Goal: Task Accomplishment & Management: Manage account settings

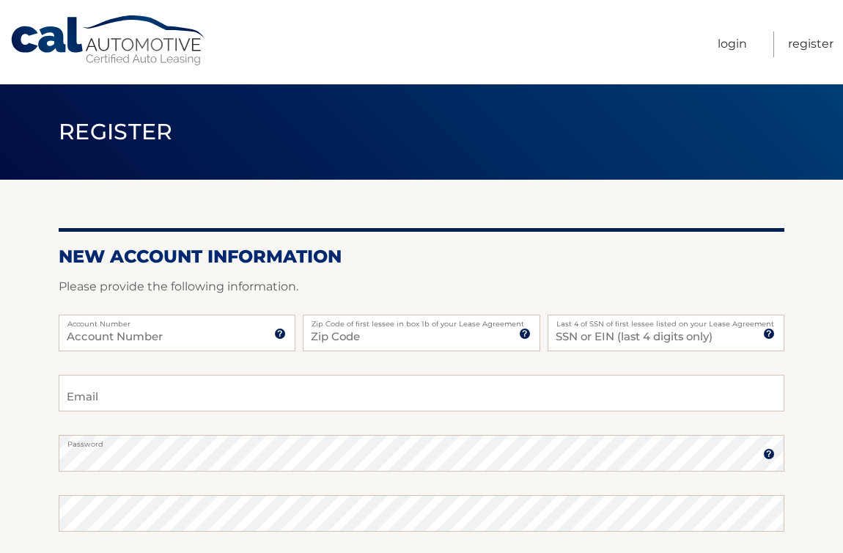
click at [189, 322] on label "Account Number" at bounding box center [177, 320] width 237 height 12
click at [189, 322] on input "Account Number" at bounding box center [177, 332] width 237 height 37
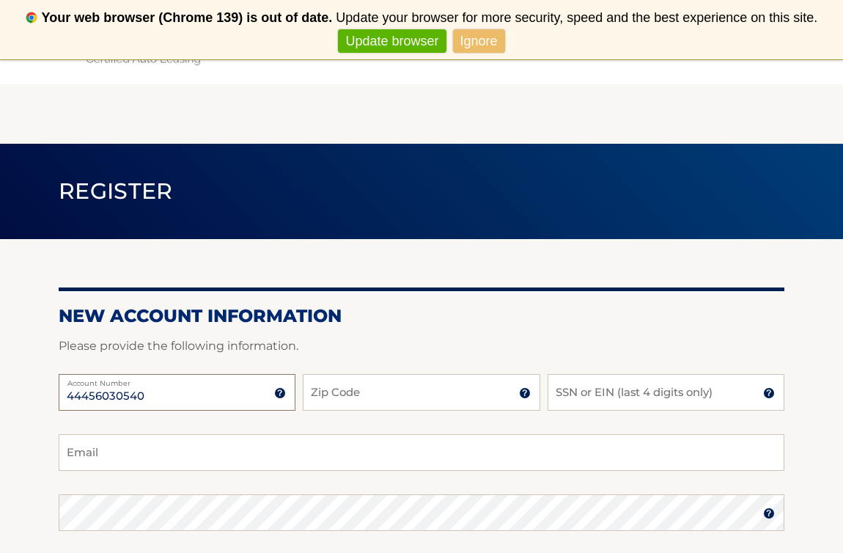
type input "44456030540"
click at [353, 407] on input "Zip Code" at bounding box center [421, 392] width 237 height 37
type input "11590"
click at [548, 402] on input "SSN or EIN (last 4 digits only)" at bounding box center [665, 392] width 237 height 37
type input "8676"
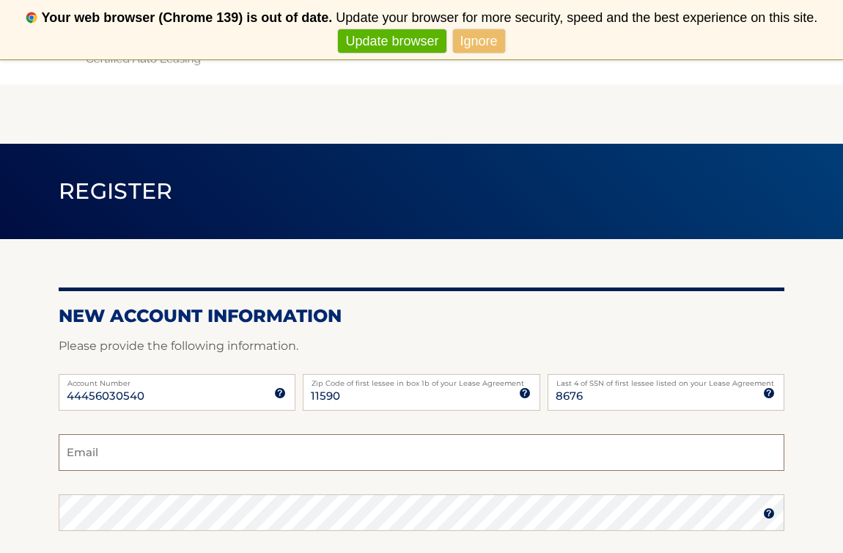
click at [407, 454] on input "Email" at bounding box center [422, 452] width 726 height 37
type input "kmull182@gmail.com"
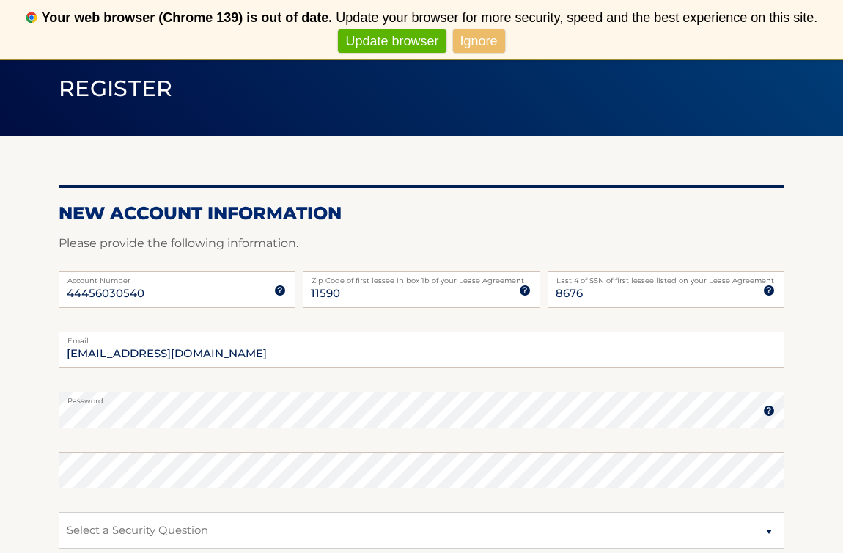
scroll to position [126, 0]
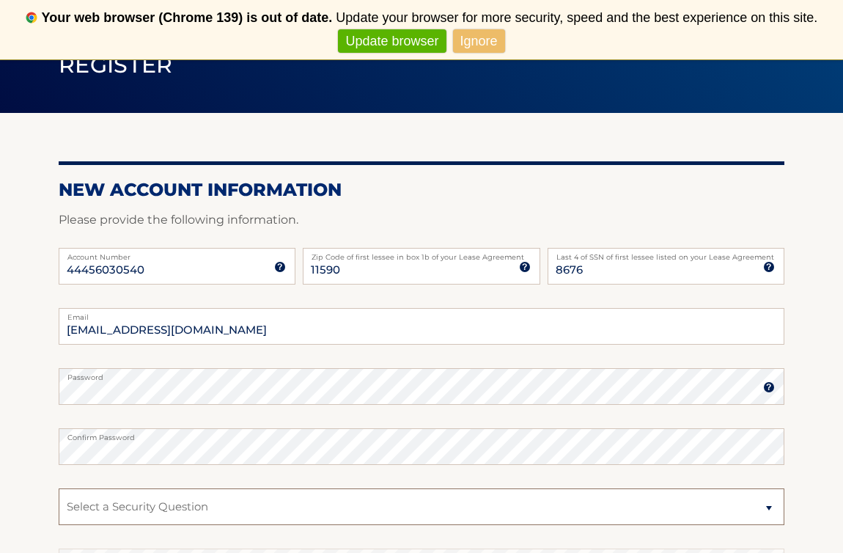
click at [266, 502] on select "Select a Security Question What was the name of your elementary school? What is…" at bounding box center [422, 506] width 726 height 37
select select "1"
click at [59, 488] on select "Select a Security Question What was the name of your elementary school? What is…" at bounding box center [422, 506] width 726 height 37
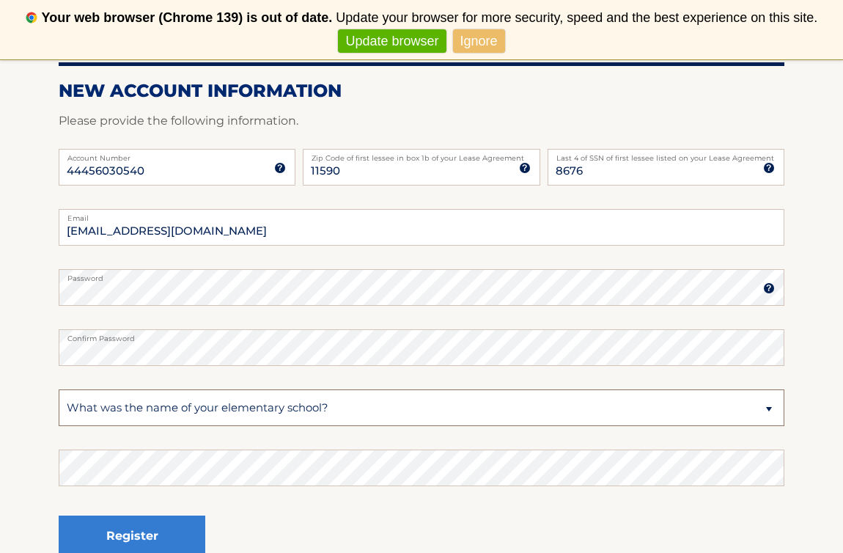
scroll to position [232, 0]
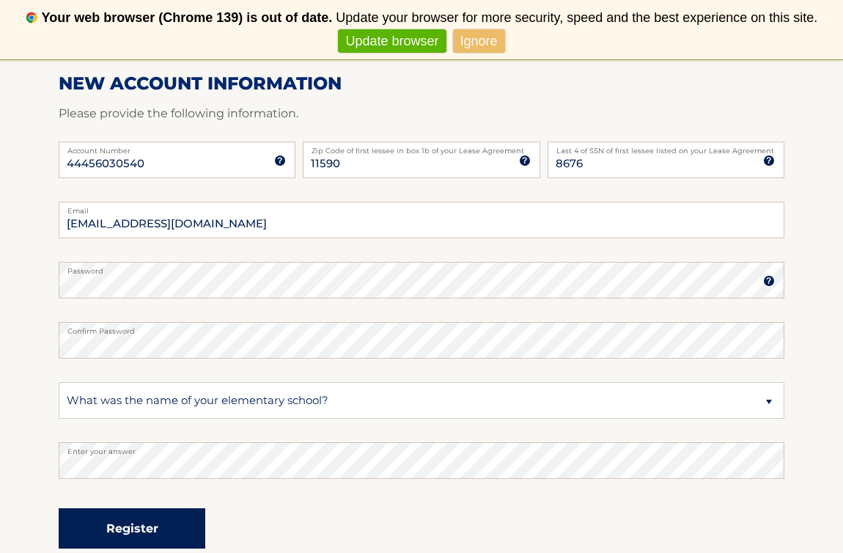
click at [141, 527] on button "Register" at bounding box center [132, 528] width 147 height 40
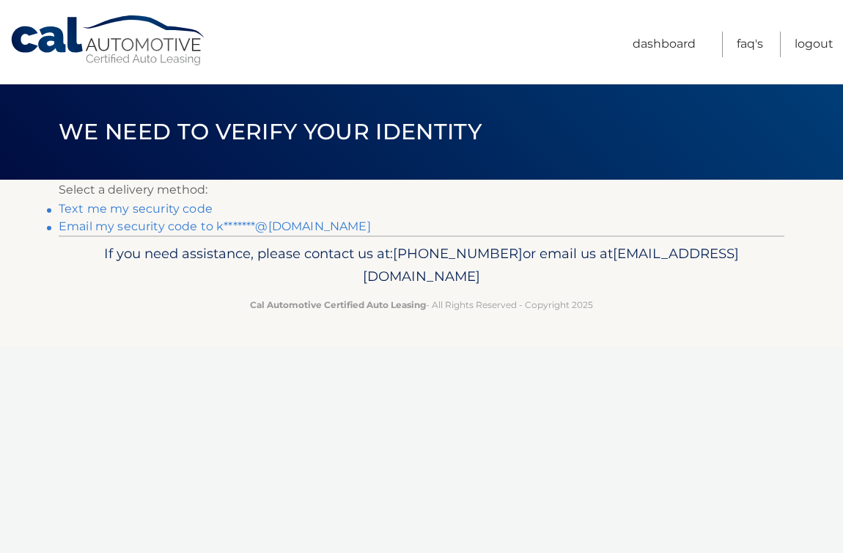
click at [84, 213] on link "Text me my security code" at bounding box center [136, 209] width 154 height 14
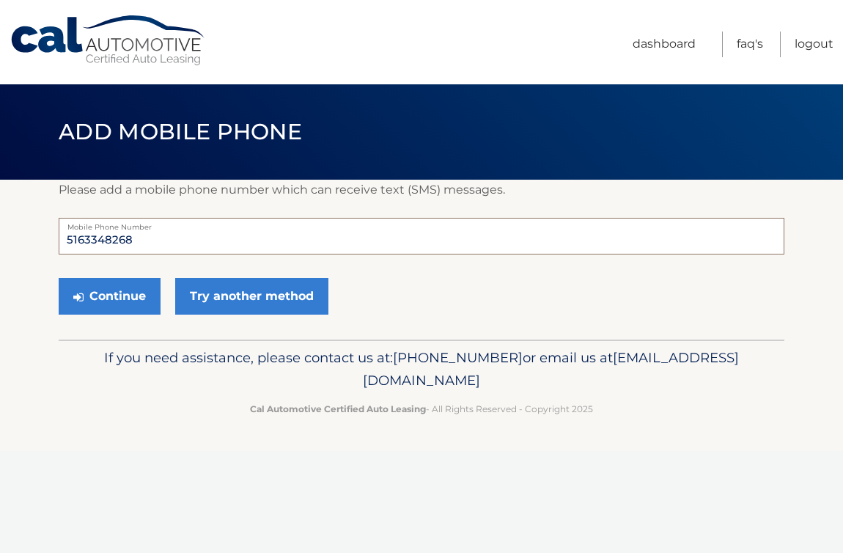
click at [133, 233] on input "5163348268" at bounding box center [422, 236] width 726 height 37
type input "5162638788"
click at [103, 291] on button "Continue" at bounding box center [110, 296] width 102 height 37
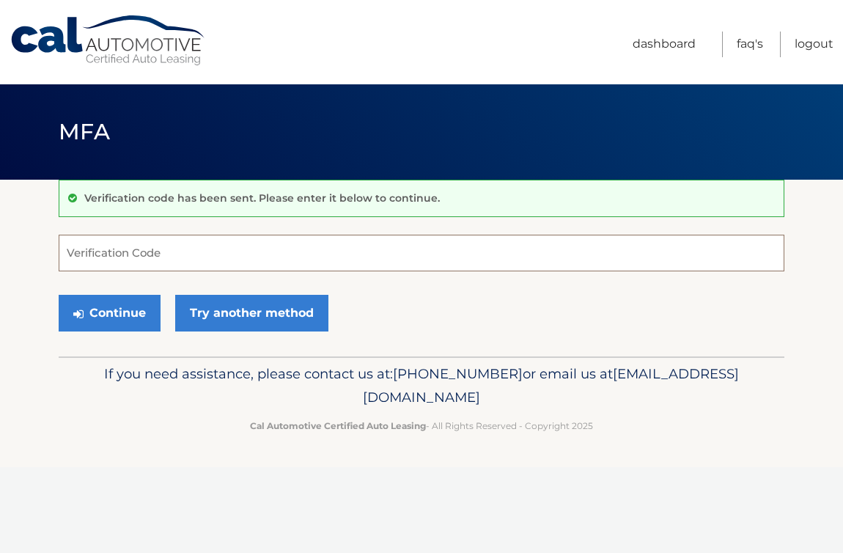
click at [107, 257] on input "Verification Code" at bounding box center [422, 253] width 726 height 37
type input "451322"
click at [125, 308] on button "Continue" at bounding box center [110, 313] width 102 height 37
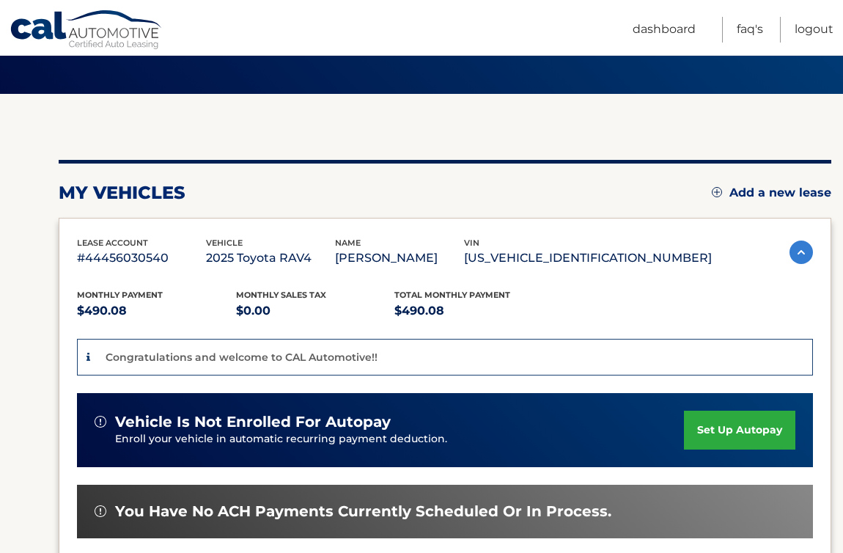
scroll to position [92, 0]
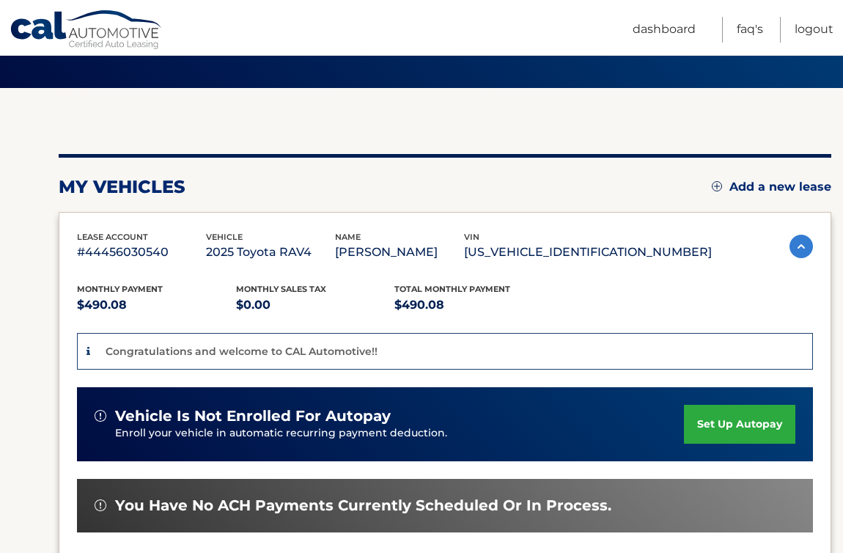
click at [737, 430] on link "set up autopay" at bounding box center [739, 424] width 111 height 39
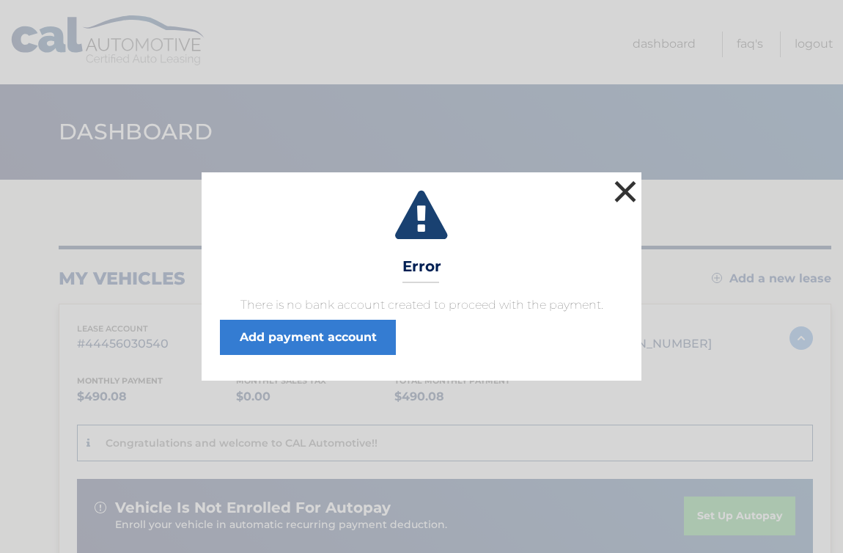
click at [618, 190] on button "×" at bounding box center [624, 191] width 29 height 29
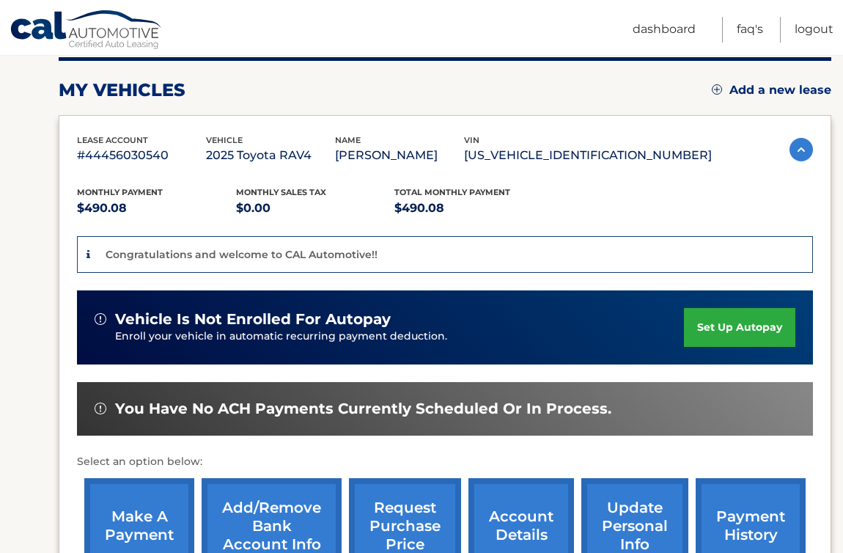
scroll to position [193, 0]
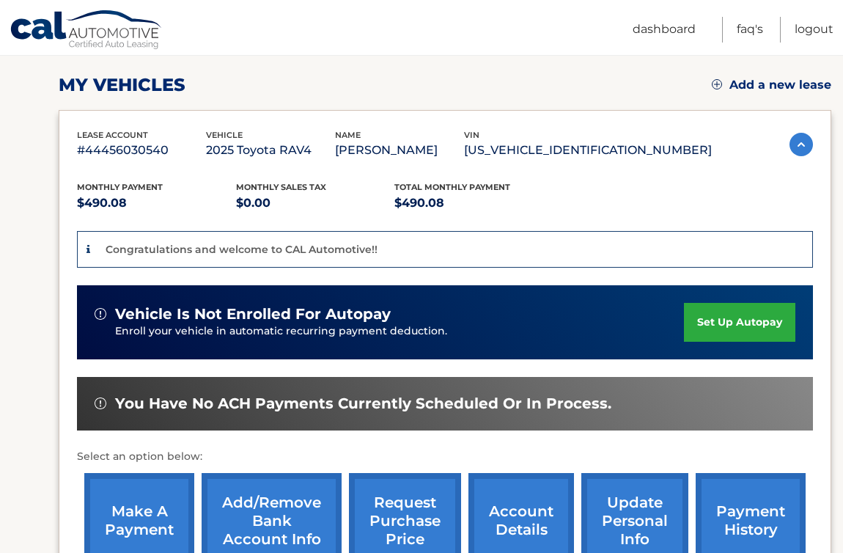
click at [743, 325] on link "set up autopay" at bounding box center [739, 322] width 111 height 39
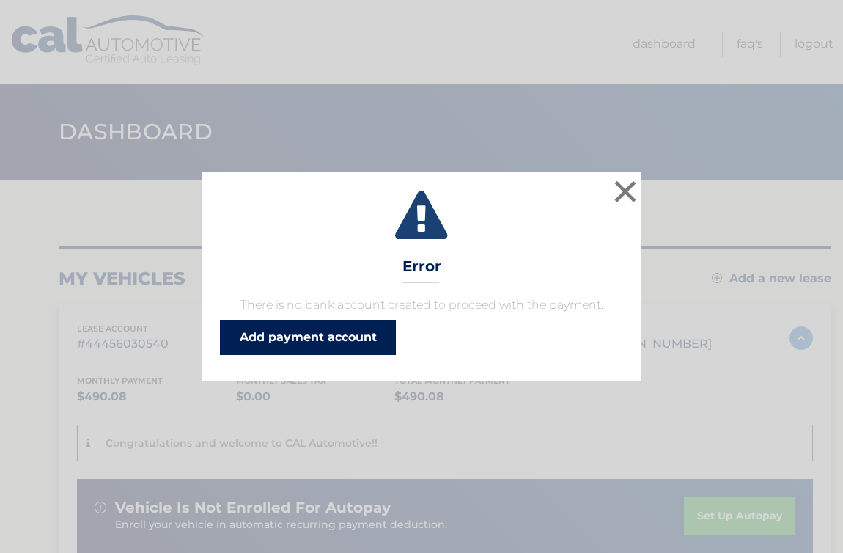
click at [296, 336] on link "Add payment account" at bounding box center [308, 337] width 176 height 35
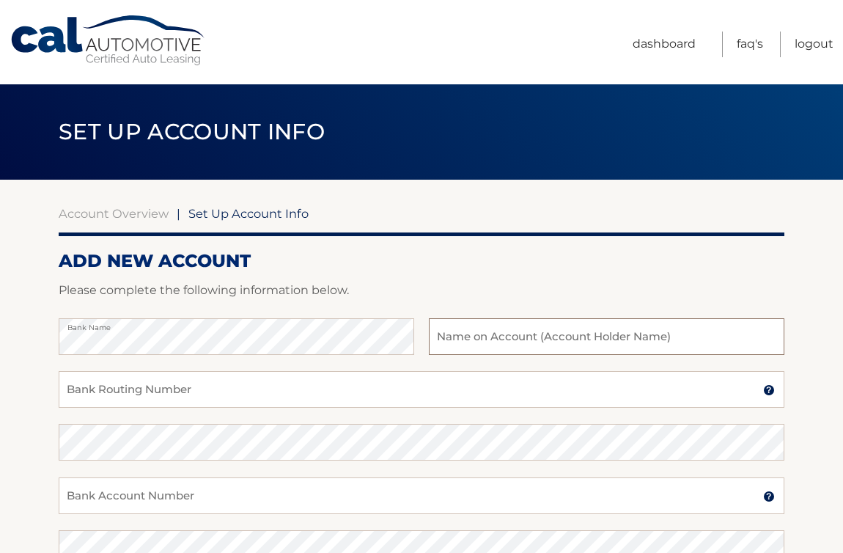
click at [610, 339] on input "text" at bounding box center [606, 336] width 355 height 37
type input "Kathleen M. Mulligan"
click at [254, 392] on input "Bank Routing Number" at bounding box center [422, 389] width 726 height 37
click at [67, 377] on input "Bank Routing Number" at bounding box center [422, 389] width 726 height 37
type input "221480807"
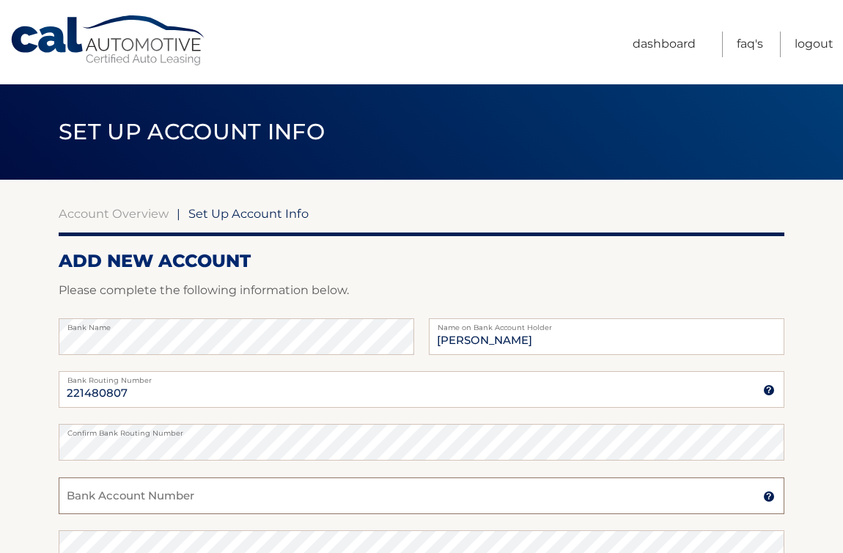
click at [99, 491] on input "Bank Account Number" at bounding box center [422, 495] width 726 height 37
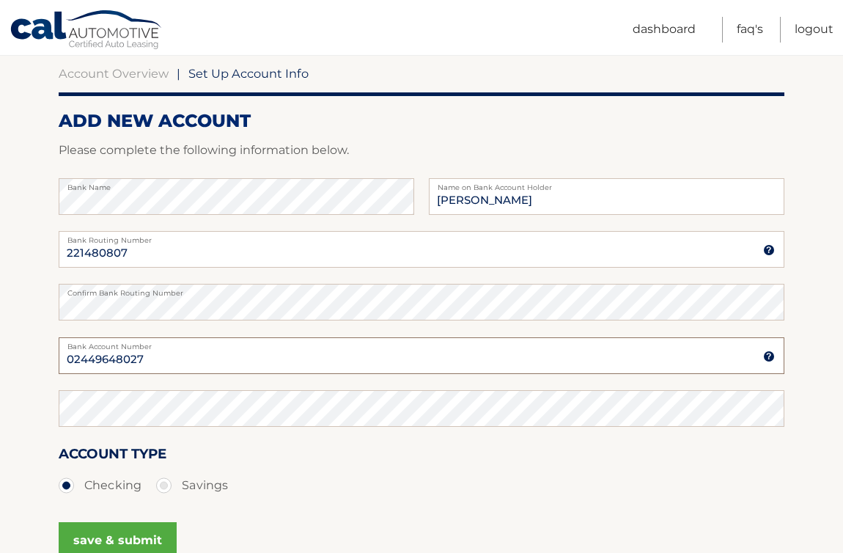
scroll to position [186, 0]
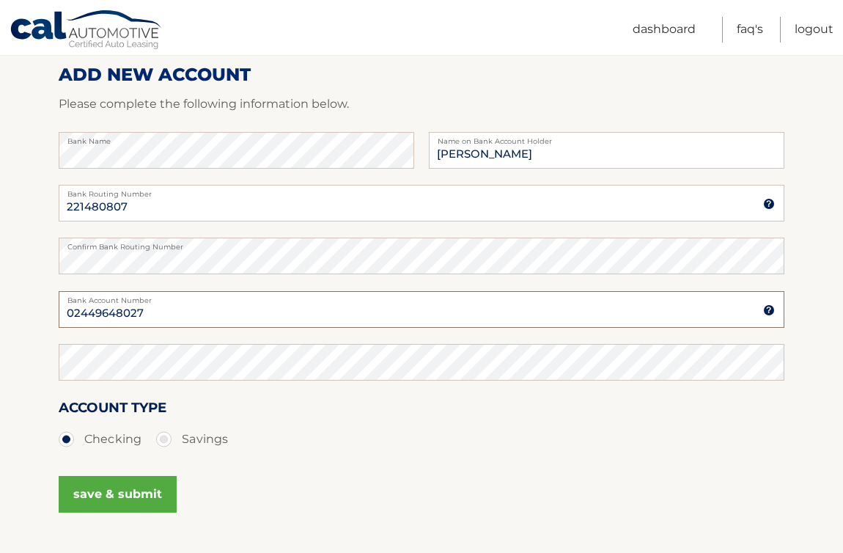
type input "02449648027"
click at [114, 495] on button "save & submit" at bounding box center [118, 494] width 118 height 37
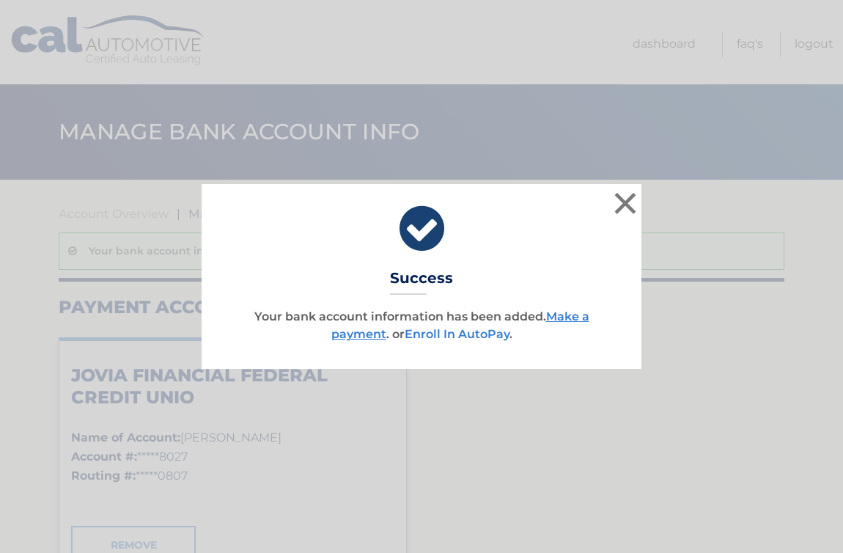
click at [461, 336] on link "Enroll In AutoPay" at bounding box center [457, 334] width 105 height 14
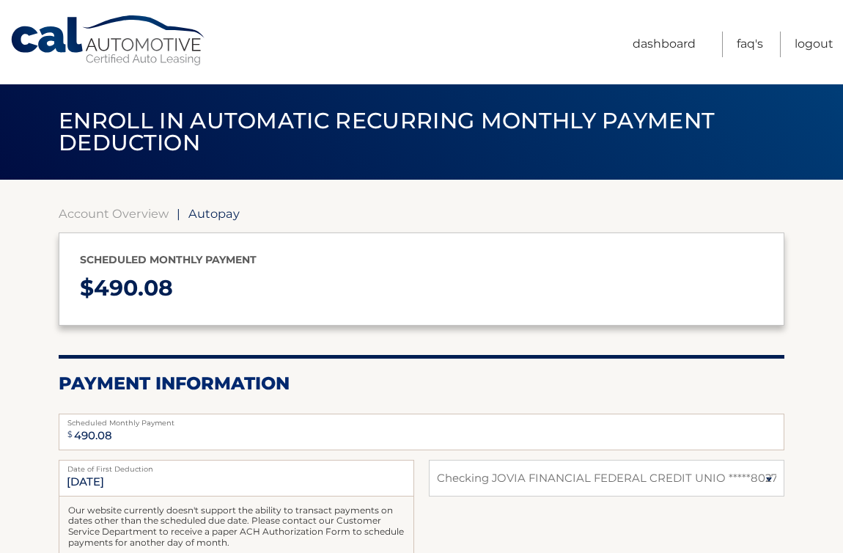
select select "MzMyMzcwY2YtYWIzMS00YTJlLWEzMTYtZWYyMTNkM2JkMTk4"
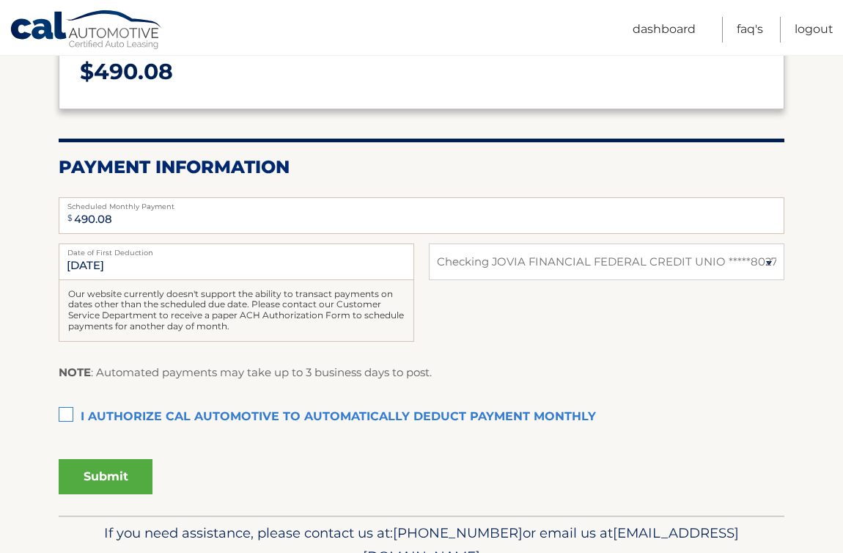
scroll to position [229, 0]
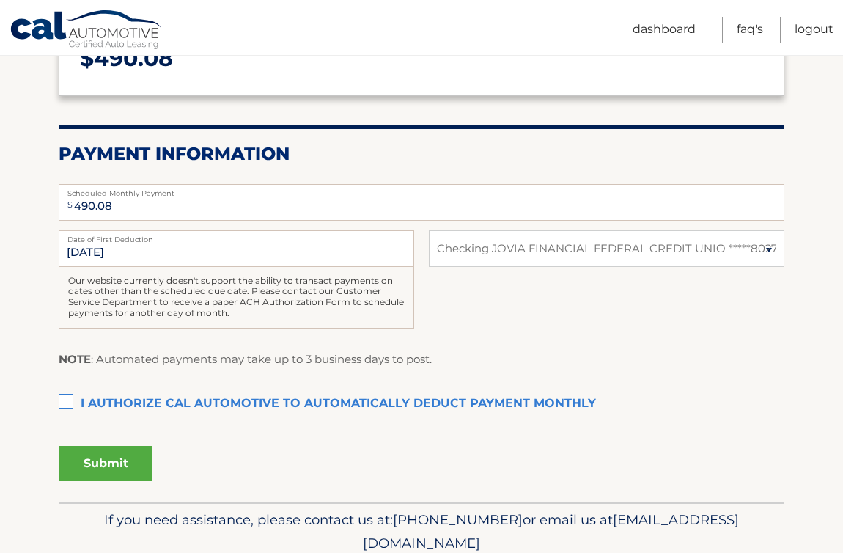
click at [67, 403] on label "I authorize cal automotive to automatically deduct payment monthly This checkbo…" at bounding box center [422, 403] width 726 height 29
click at [0, 0] on input "I authorize cal automotive to automatically deduct payment monthly This checkbo…" at bounding box center [0, 0] width 0 height 0
click at [124, 468] on button "Submit" at bounding box center [106, 463] width 94 height 35
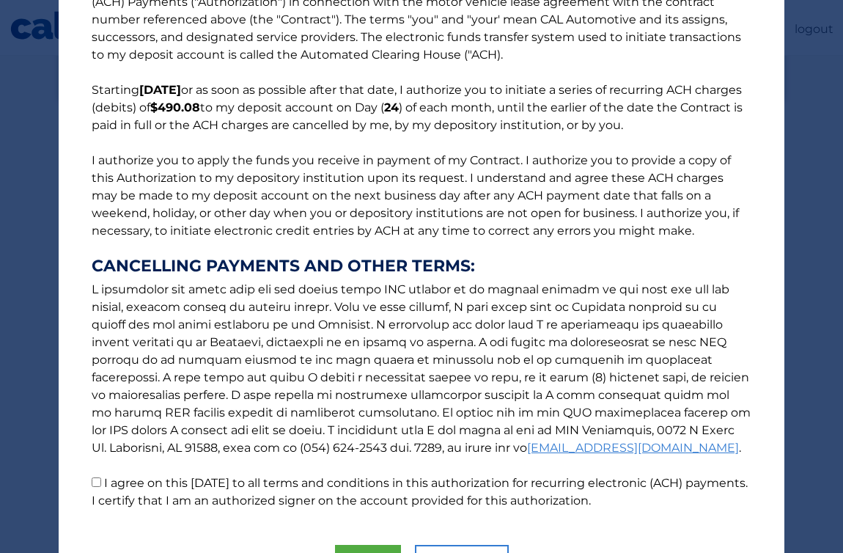
scroll to position [139, 0]
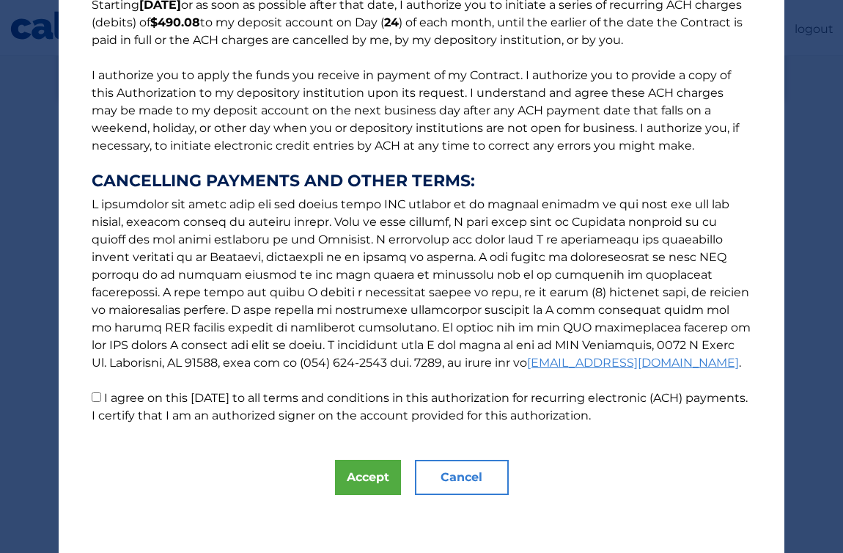
click at [97, 394] on input "I agree on this 10/11/2025 to all terms and conditions in this authorization fo…" at bounding box center [97, 397] width 10 height 10
checkbox input "true"
click at [364, 481] on button "Accept" at bounding box center [368, 477] width 66 height 35
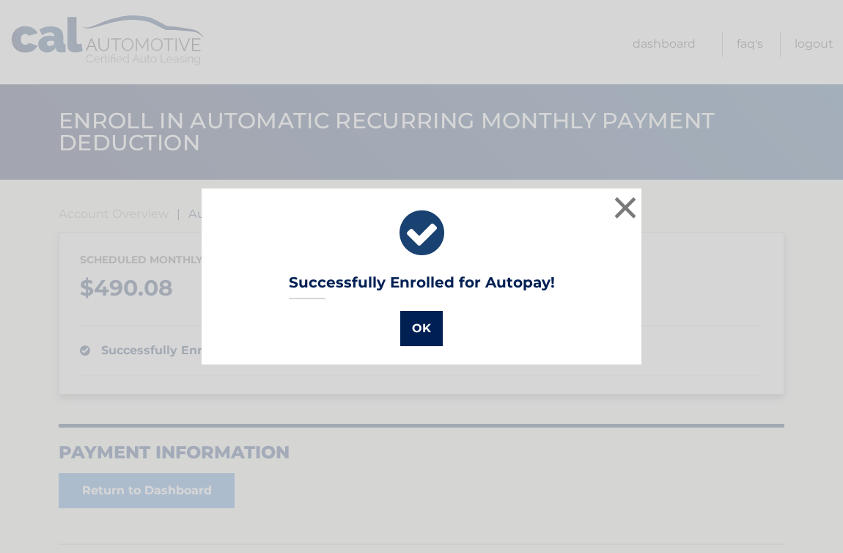
click at [418, 330] on button "OK" at bounding box center [421, 328] width 43 height 35
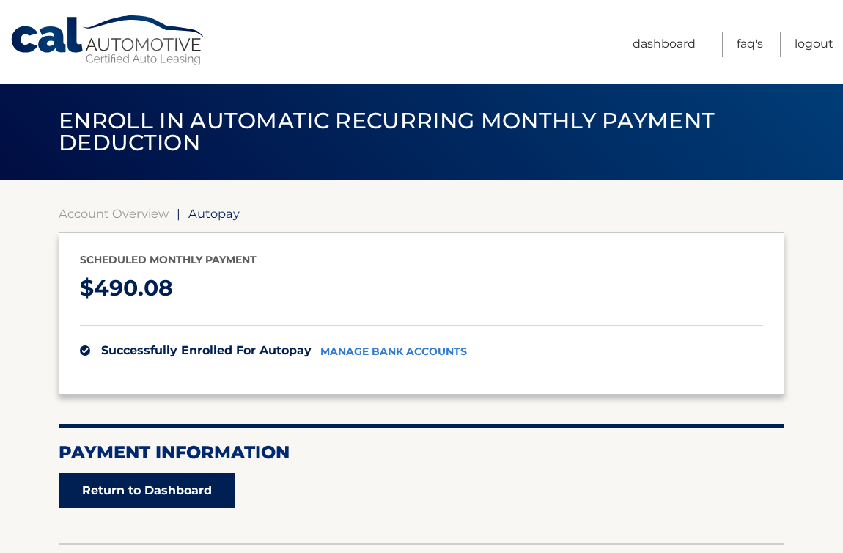
click at [150, 492] on link "Return to Dashboard" at bounding box center [147, 490] width 176 height 35
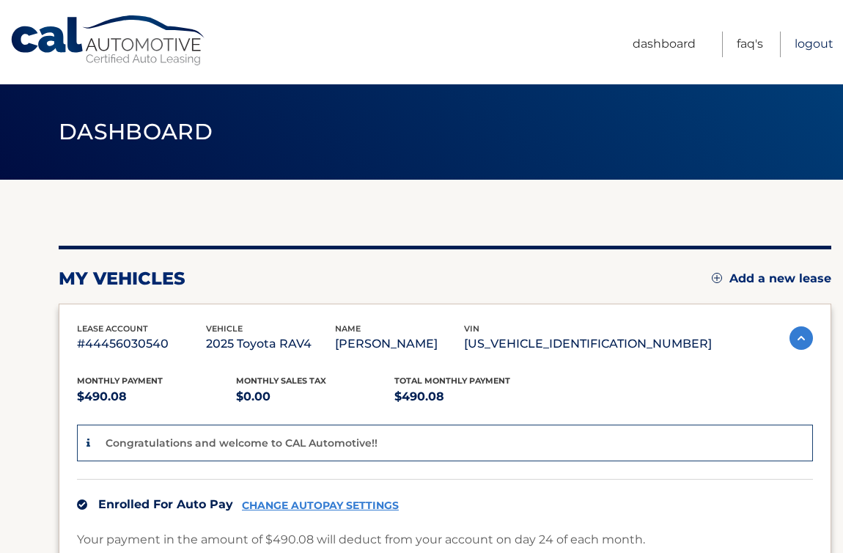
click at [808, 48] on link "Logout" at bounding box center [813, 45] width 39 height 26
